Goal: Information Seeking & Learning: Learn about a topic

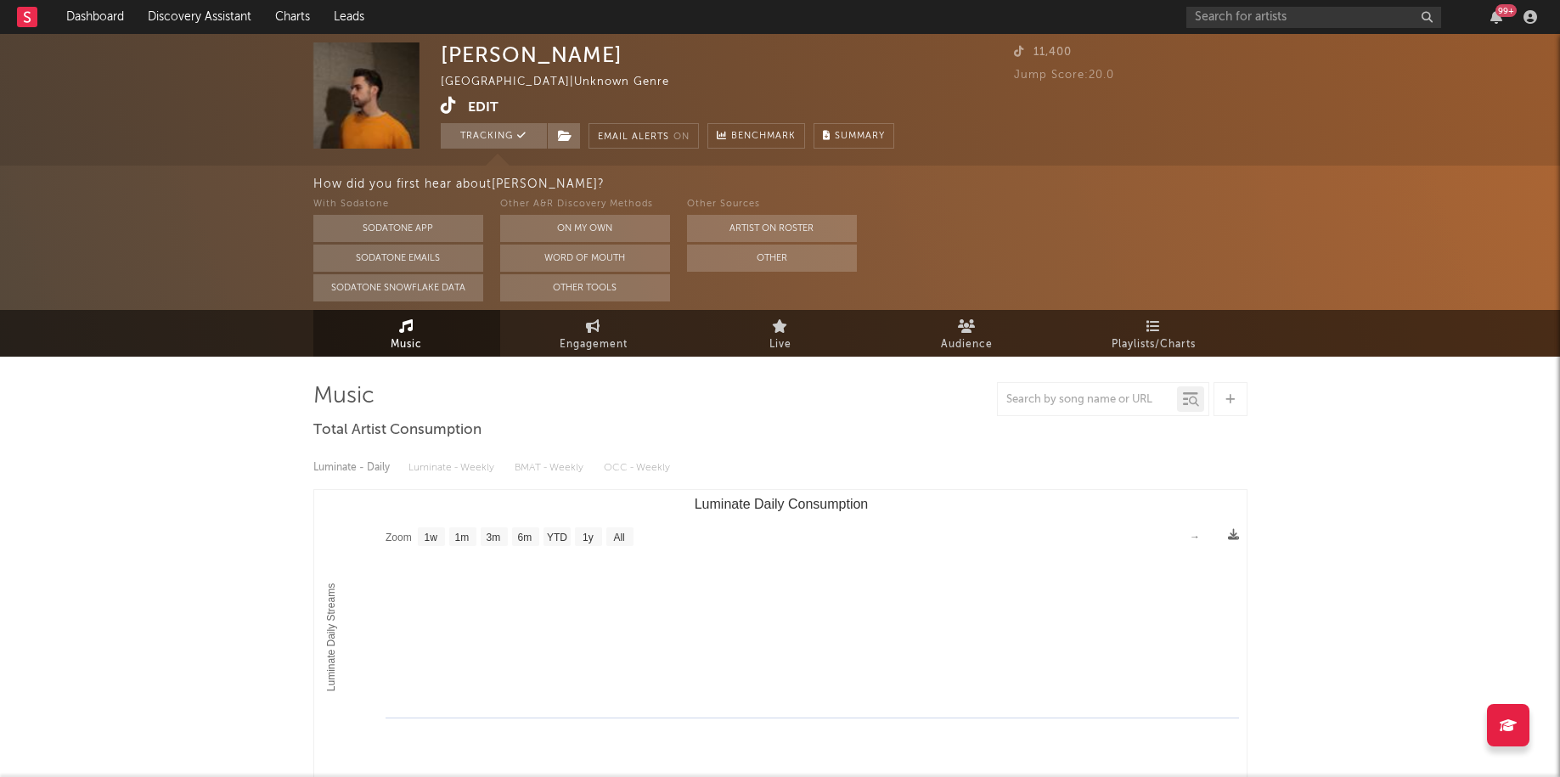
select select "1w"
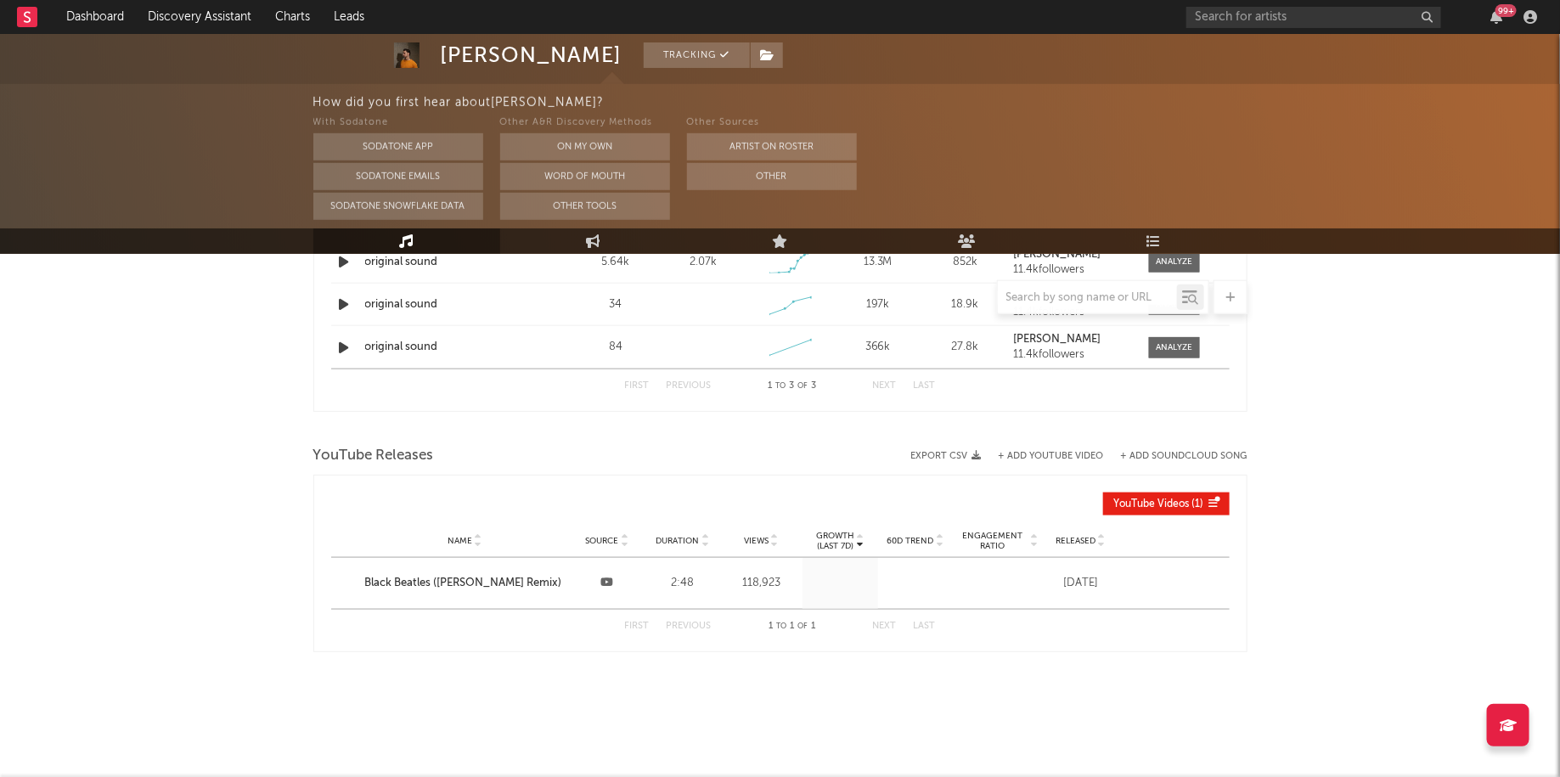
scroll to position [743, 0]
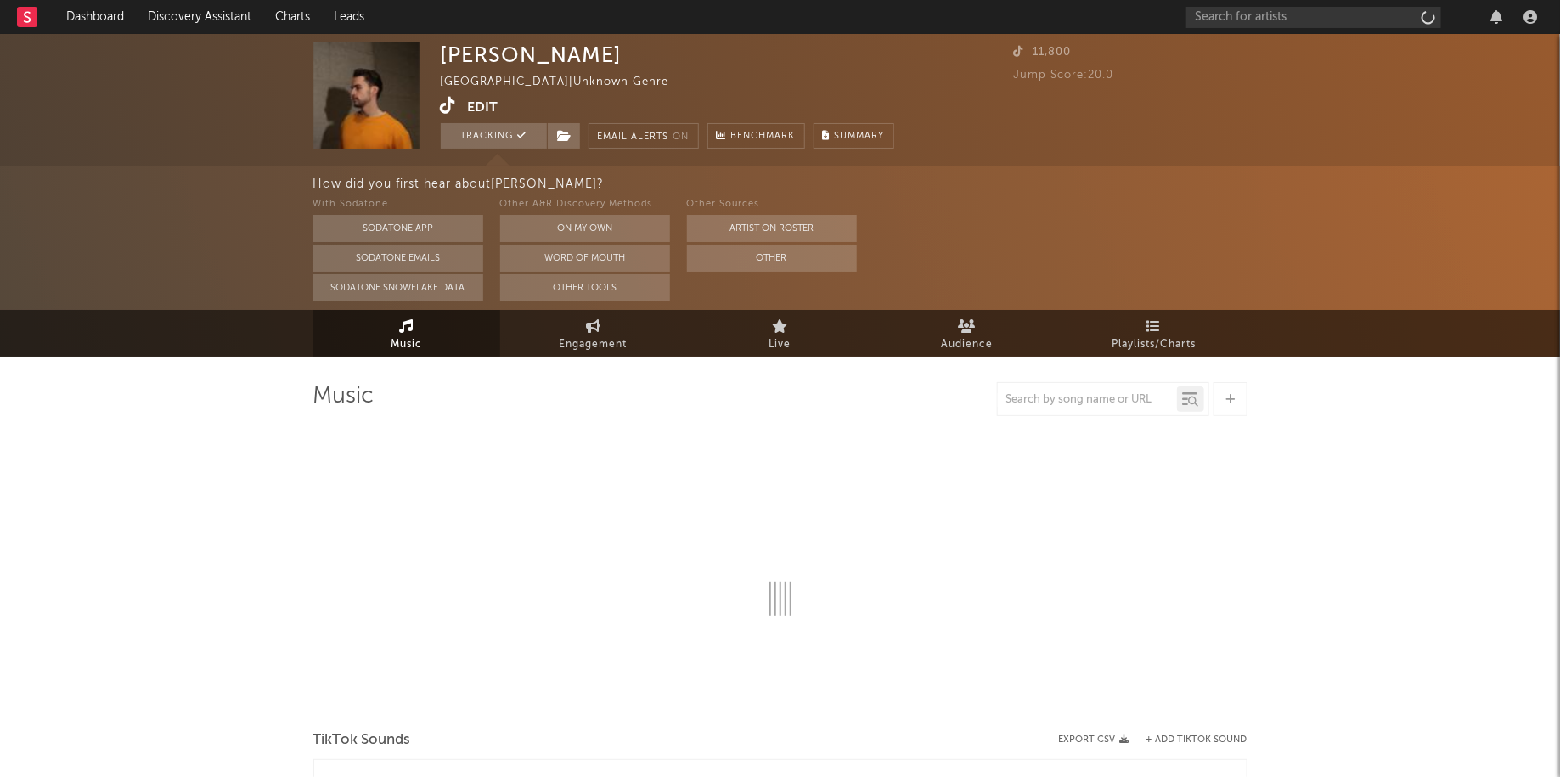
select select "1w"
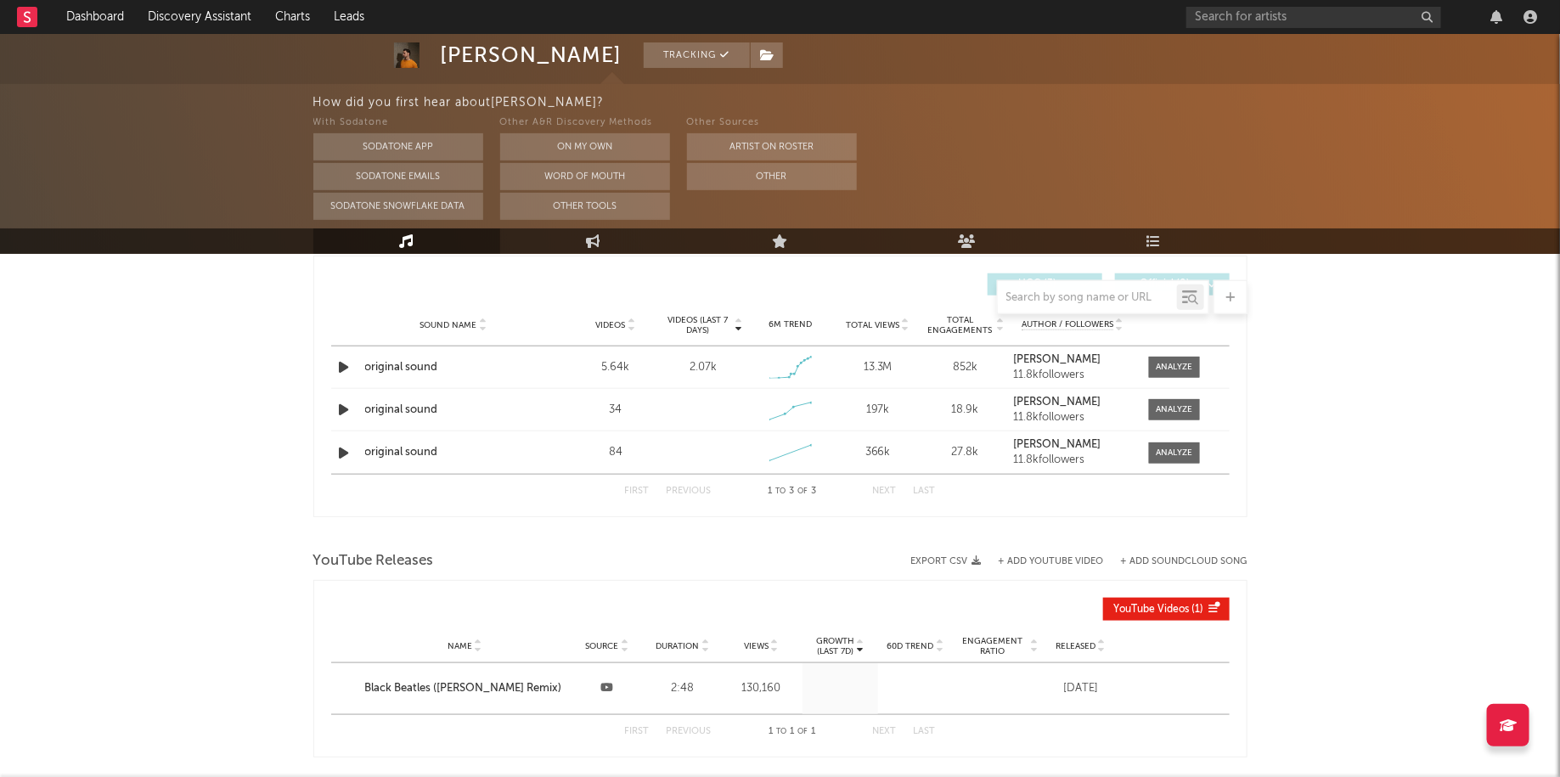
scroll to position [637, 0]
click at [1163, 369] on div at bounding box center [1174, 368] width 37 height 13
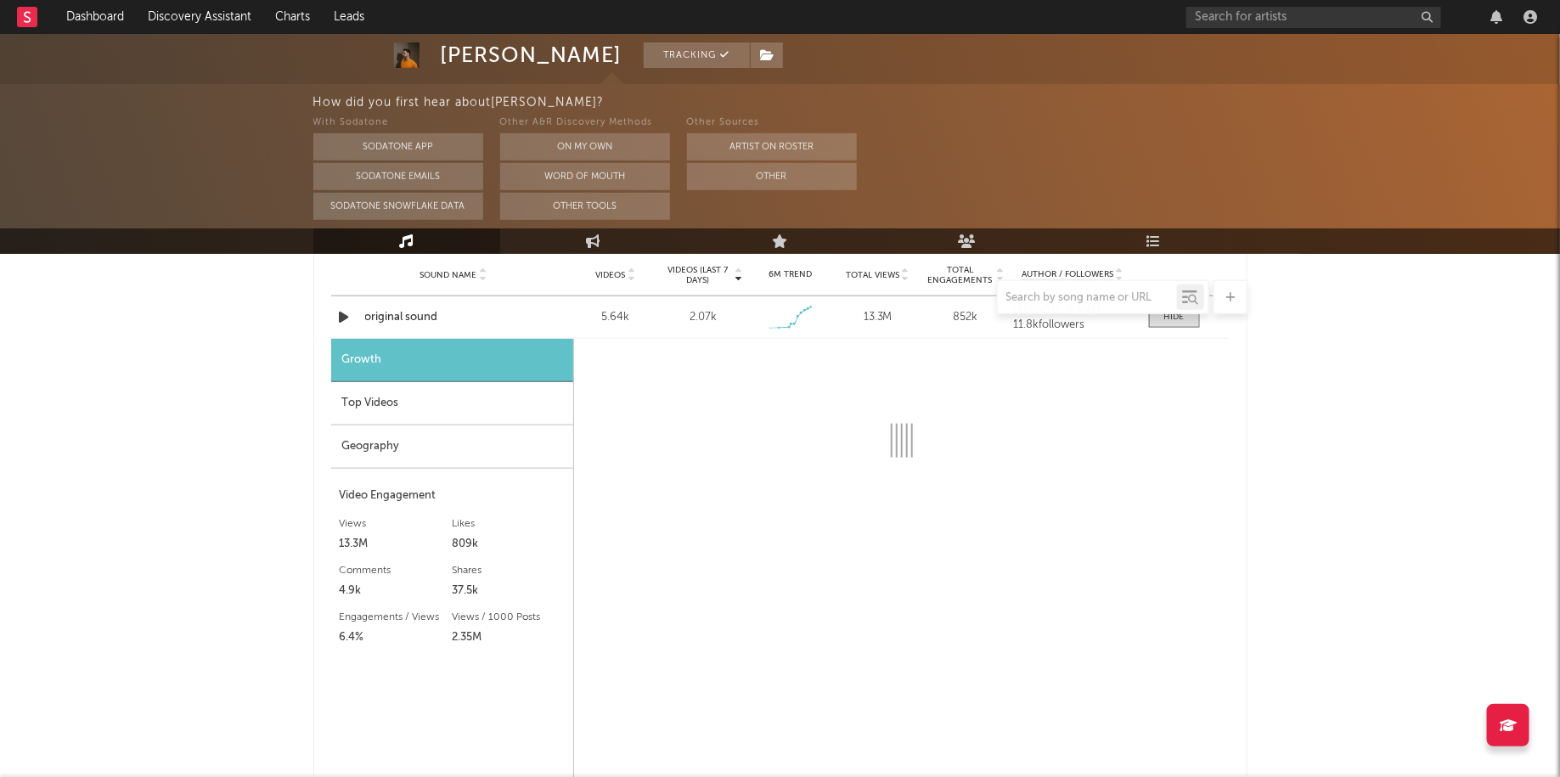
select select "1w"
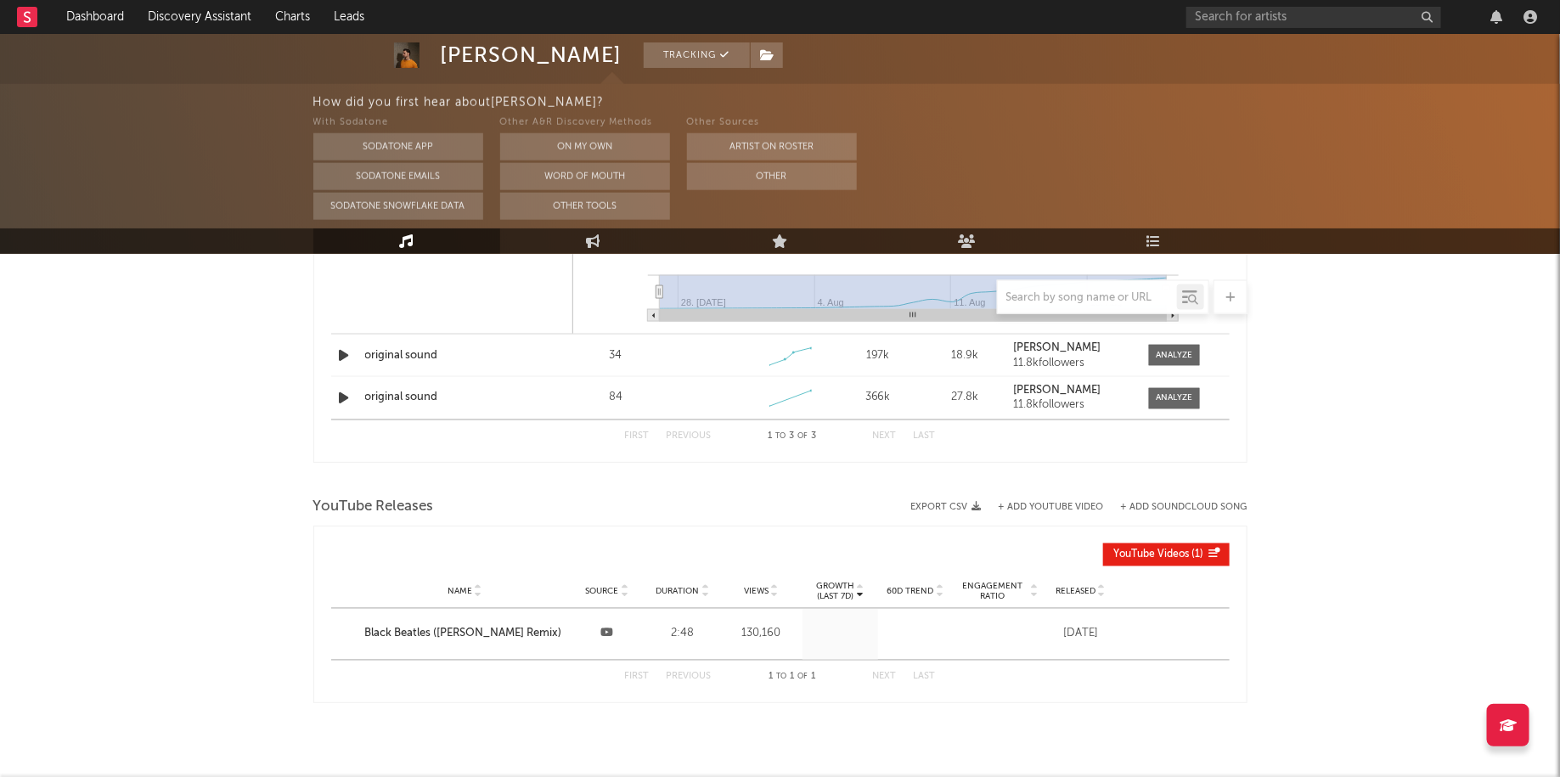
scroll to position [1211, 0]
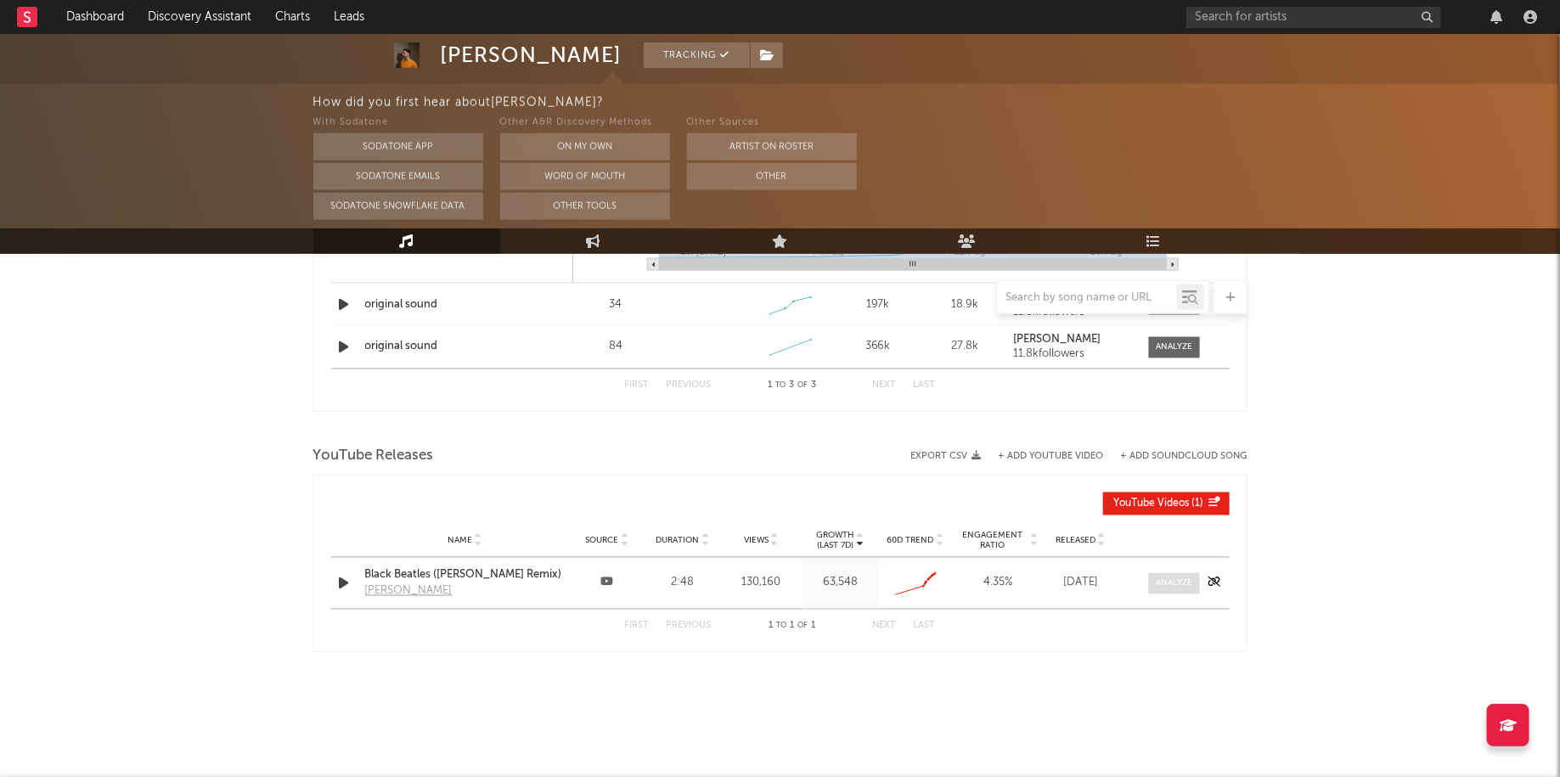
click at [1176, 581] on div at bounding box center [1174, 583] width 37 height 13
select select "All"
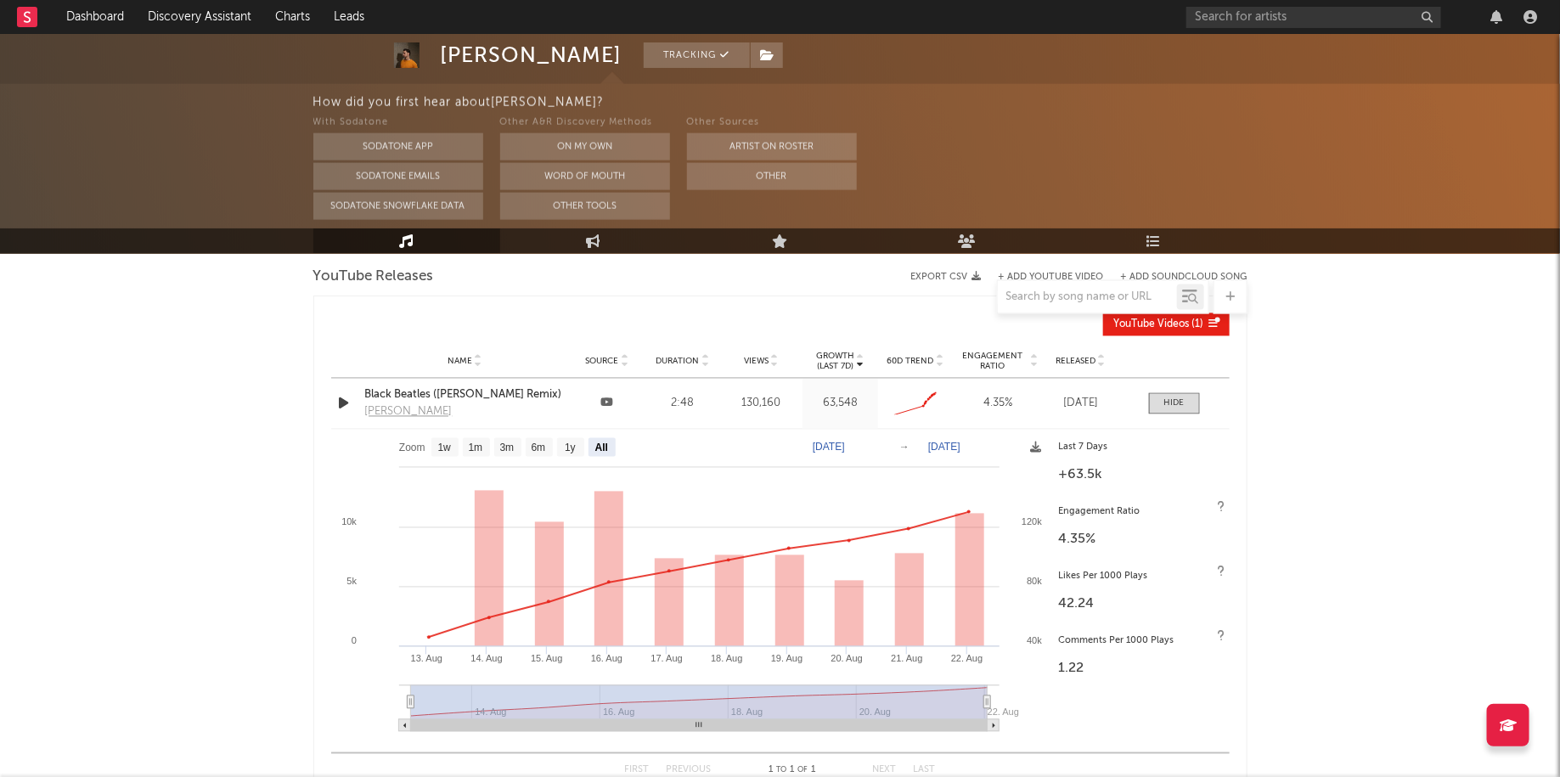
scroll to position [1403, 0]
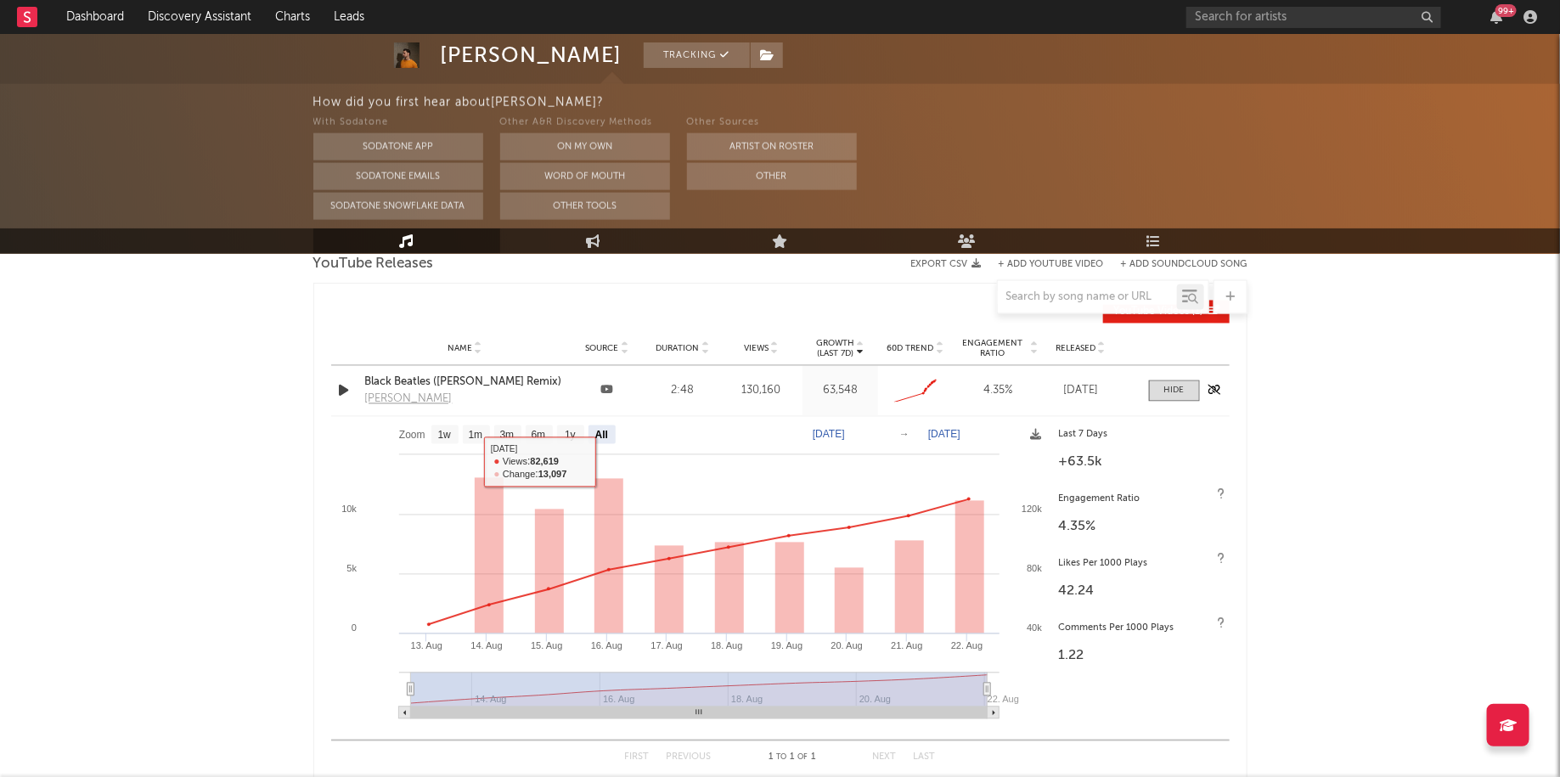
click at [450, 375] on div "Black Beatles ([PERSON_NAME] Remix)" at bounding box center [465, 383] width 200 height 17
